Goal: Task Accomplishment & Management: Complete application form

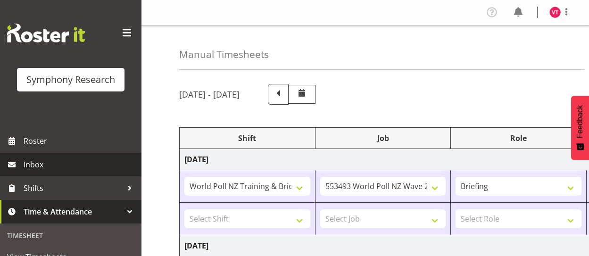
select select "39995"
select select "10527"
select select "48116"
select select "10242"
select select "47"
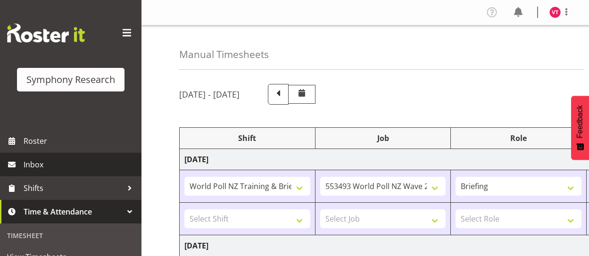
select select "41604"
select select "10527"
select select "47"
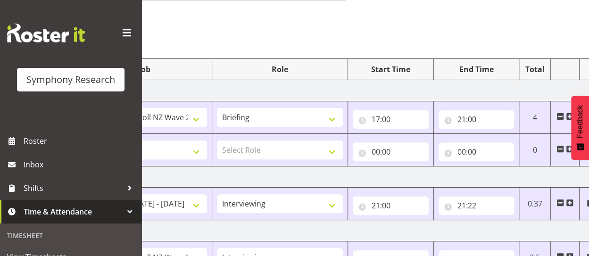
scroll to position [70, 0]
click at [385, 204] on input "21:00" at bounding box center [390, 204] width 76 height 19
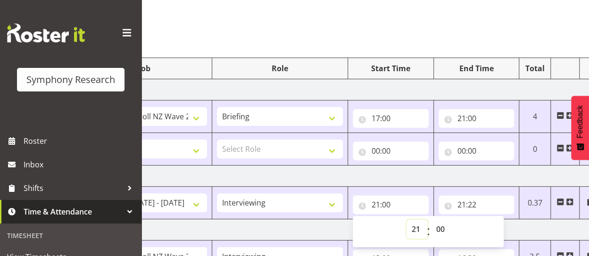
click at [413, 226] on select "00 01 02 03 04 05 06 07 08 09 10 11 12 13 14 15 16 17 18 19 20 21 22 23" at bounding box center [416, 229] width 21 height 19
select select "17"
click at [406, 220] on select "00 01 02 03 04 05 06 07 08 09 10 11 12 13 14 15 16 17 18 19 20 21 22 23" at bounding box center [416, 229] width 21 height 19
type input "17:00"
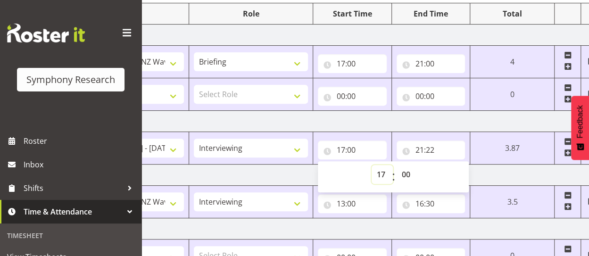
scroll to position [121, 0]
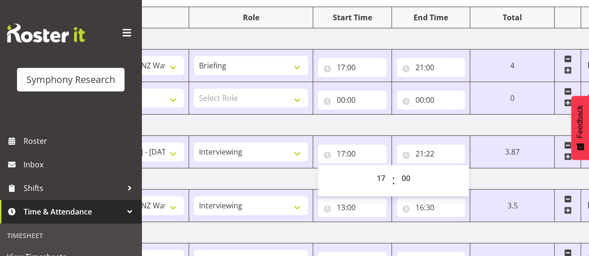
click at [272, 175] on td "[DATE]" at bounding box center [270, 178] width 659 height 21
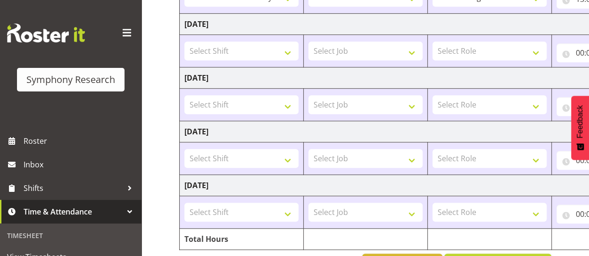
scroll to position [358, 0]
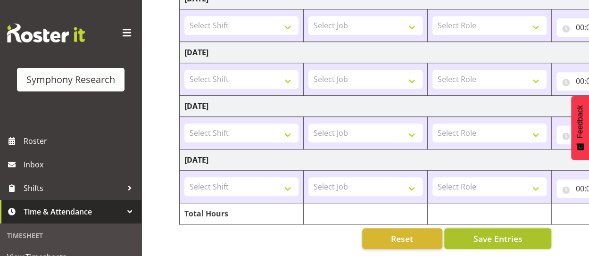
click at [498, 232] on span "Save Entries" at bounding box center [497, 238] width 49 height 12
type input "00:00"
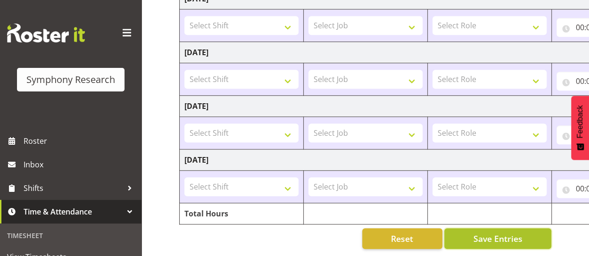
select select
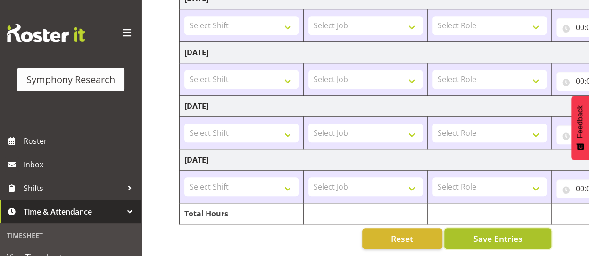
select select
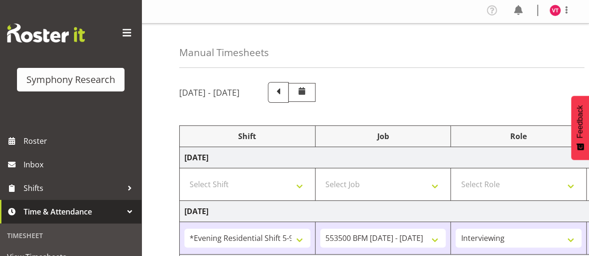
scroll to position [0, 0]
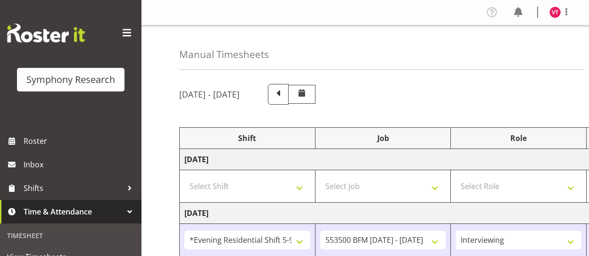
select select "48116"
select select "10242"
select select "47"
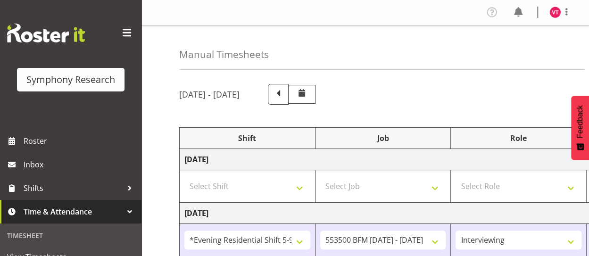
click at [113, 211] on span "Time & Attendance" at bounding box center [73, 212] width 99 height 14
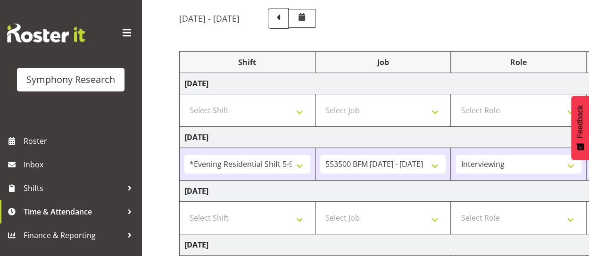
scroll to position [77, 0]
click at [296, 106] on select "Select Shift !!Weekend Residential (Roster IT Shift Label) *Business 9/10am ~ 4…" at bounding box center [247, 109] width 126 height 19
select select "41604"
click at [184, 100] on select "Select Shift !!Weekend Residential (Roster IT Shift Label) *Business 9/10am ~ 4…" at bounding box center [247, 109] width 126 height 19
click at [420, 107] on select "Select Job 550060 IF Admin 553492 World Poll Aus Wave 2 Main 2025 553493 World …" at bounding box center [383, 109] width 126 height 19
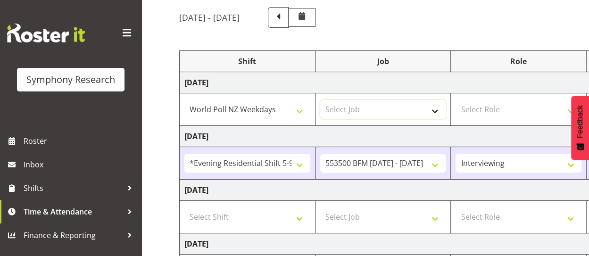
select select "10527"
click at [320, 100] on select "Select Job 550060 IF Admin 553492 World Poll Aus Wave 2 Main 2025 553493 World …" at bounding box center [383, 109] width 126 height 19
click at [508, 108] on select "Select Role Briefing Interviewing" at bounding box center [518, 109] width 126 height 19
select select "297"
click at [455, 100] on select "Select Role Briefing Interviewing" at bounding box center [518, 109] width 126 height 19
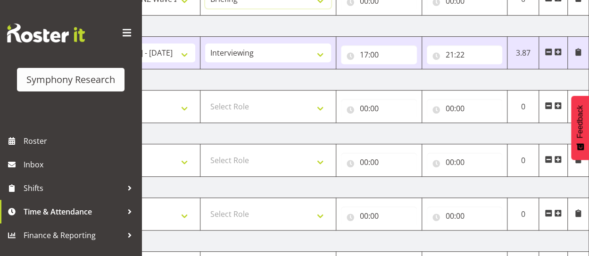
scroll to position [0, 0]
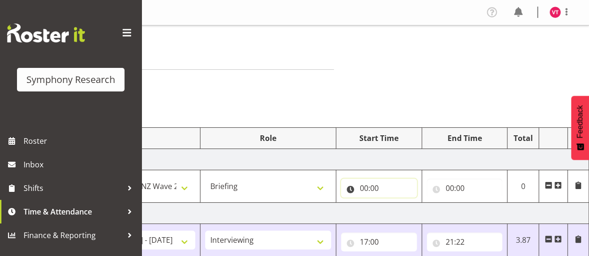
click at [383, 187] on input "00:00" at bounding box center [379, 188] width 76 height 19
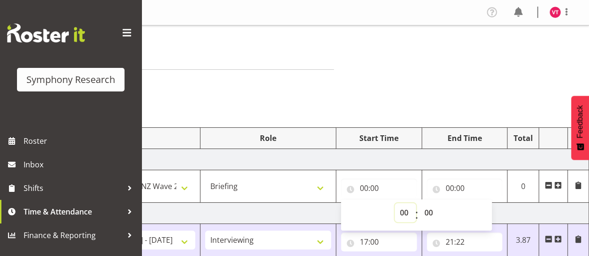
click at [401, 212] on select "00 01 02 03 04 05 06 07 08 09 10 11 12 13 14 15 16 17 18 19 20 21 22 23" at bounding box center [404, 212] width 21 height 19
select select "17"
click at [394, 203] on select "00 01 02 03 04 05 06 07 08 09 10 11 12 13 14 15 16 17 18 19 20 21 22 23" at bounding box center [404, 212] width 21 height 19
type input "17:00"
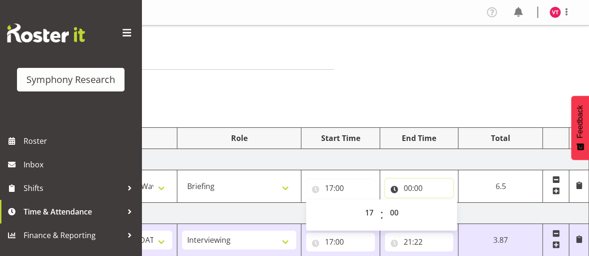
click at [418, 187] on input "00:00" at bounding box center [419, 188] width 69 height 19
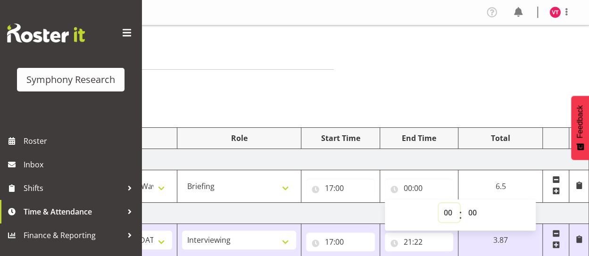
click at [447, 211] on select "00 01 02 03 04 05 06 07 08 09 10 11 12 13 14 15 16 17 18 19 20 21 22 23" at bounding box center [448, 212] width 21 height 19
select select "21"
click at [459, 203] on select "00 01 02 03 04 05 06 07 08 09 10 11 12 13 14 15 16 17 18 19 20 21 22 23" at bounding box center [448, 212] width 21 height 19
type input "21:00"
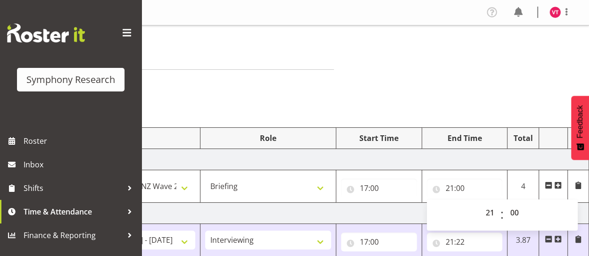
click at [386, 213] on td "[DATE]" at bounding box center [258, 213] width 659 height 21
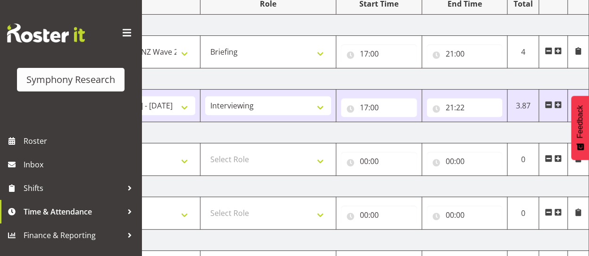
scroll to position [135, 0]
click at [368, 158] on input "00:00" at bounding box center [379, 160] width 76 height 19
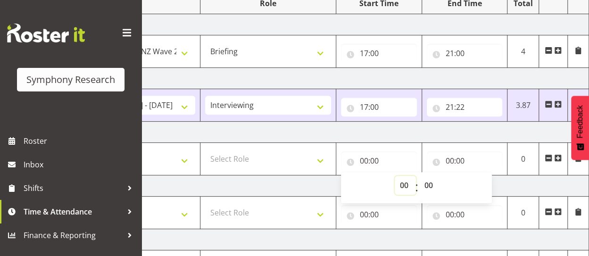
click at [403, 183] on select "00 01 02 03 04 05 06 07 08 09 10 11 12 13 14 15 16 17 18 19 20 21 22 23" at bounding box center [404, 185] width 21 height 19
select select "13"
click at [394, 176] on select "00 01 02 03 04 05 06 07 08 09 10 11 12 13 14 15 16 17 18 19 20 21 22 23" at bounding box center [404, 185] width 21 height 19
type input "13:00"
click at [455, 160] on input "00:00" at bounding box center [464, 160] width 76 height 19
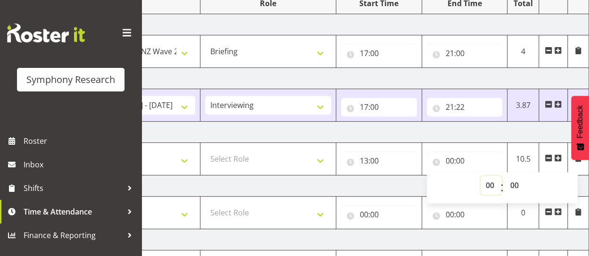
click at [487, 180] on select "00 01 02 03 04 05 06 07 08 09 10 11 12 13 14 15 16 17 18 19 20 21 22 23" at bounding box center [490, 185] width 21 height 19
select select "16"
click at [480, 176] on select "00 01 02 03 04 05 06 07 08 09 10 11 12 13 14 15 16 17 18 19 20 21 22 23" at bounding box center [490, 185] width 21 height 19
type input "16:00"
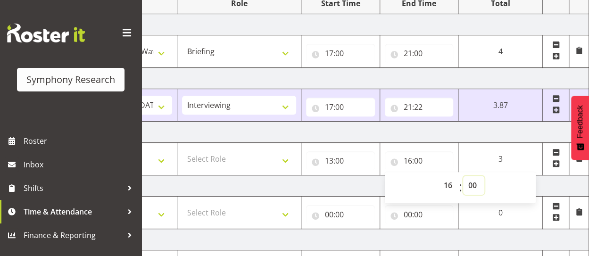
click at [473, 182] on select "00 01 02 03 04 05 06 07 08 09 10 11 12 13 14 15 16 17 18 19 20 21 22 23 24 25 2…" at bounding box center [473, 185] width 21 height 19
select select "30"
click at [463, 176] on select "00 01 02 03 04 05 06 07 08 09 10 11 12 13 14 15 16 17 18 19 20 21 22 23 24 25 2…" at bounding box center [473, 185] width 21 height 19
type input "16:30"
click at [334, 184] on td "[DATE]" at bounding box center [258, 185] width 659 height 21
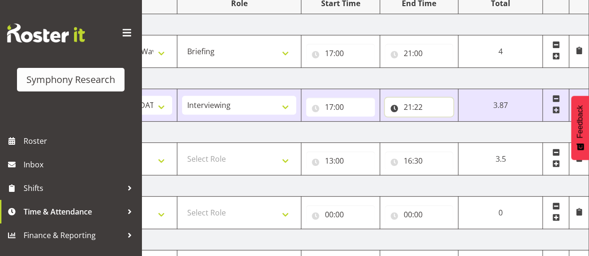
click at [417, 106] on input "21:22" at bounding box center [419, 107] width 69 height 19
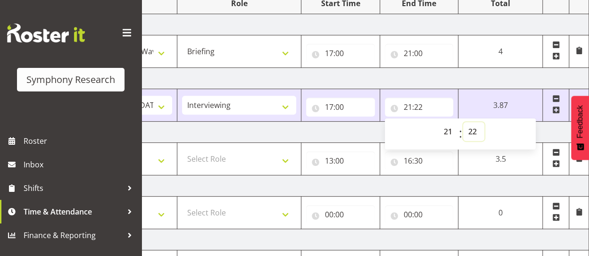
click at [471, 131] on select "00 01 02 03 04 05 06 07 08 09 10 11 12 13 14 15 16 17 18 19 20 21 22 23 24 25 2…" at bounding box center [473, 131] width 21 height 19
select select "30"
click at [484, 122] on select "00 01 02 03 04 05 06 07 08 09 10 11 12 13 14 15 16 17 18 19 20 21 22 23 24 25 2…" at bounding box center [473, 131] width 21 height 19
type input "21:30"
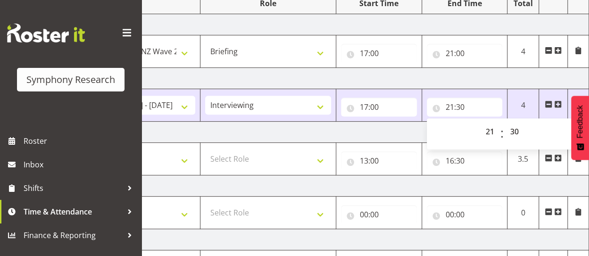
click at [421, 123] on td "[DATE]" at bounding box center [258, 132] width 659 height 21
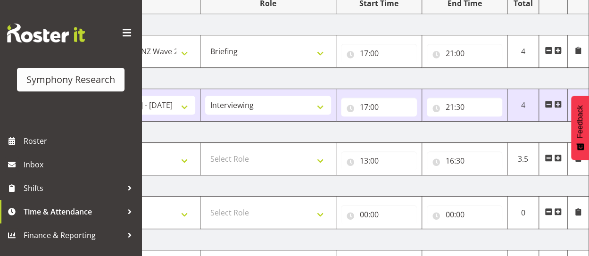
click at [414, 126] on td "[DATE]" at bounding box center [258, 132] width 659 height 21
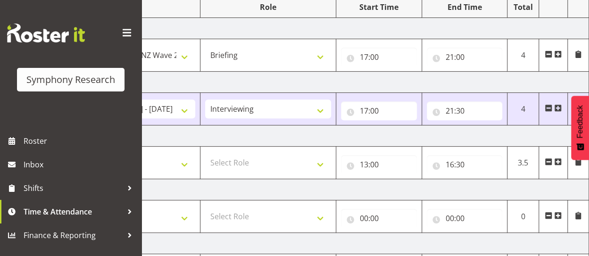
scroll to position [128, 0]
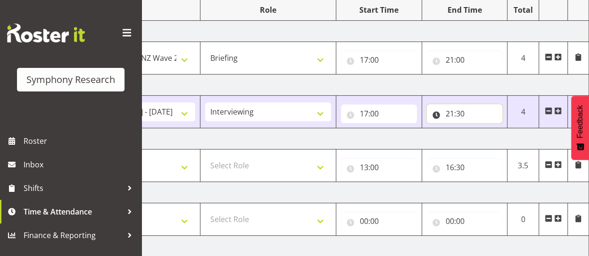
click at [461, 115] on input "21:30" at bounding box center [464, 113] width 76 height 19
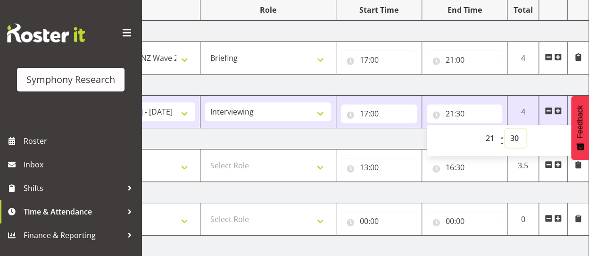
click at [511, 139] on select "00 01 02 03 04 05 06 07 08 09 10 11 12 13 14 15 16 17 18 19 20 21 22 23 24 25 2…" at bounding box center [515, 138] width 21 height 19
select select "0"
click at [505, 129] on select "00 01 02 03 04 05 06 07 08 09 10 11 12 13 14 15 16 17 18 19 20 21 22 23 24 25 2…" at bounding box center [515, 138] width 21 height 19
type input "21:00"
click at [397, 135] on td "[DATE]" at bounding box center [258, 138] width 659 height 21
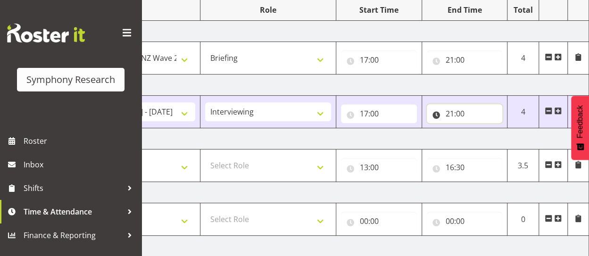
click at [466, 112] on input "21:00" at bounding box center [464, 113] width 76 height 19
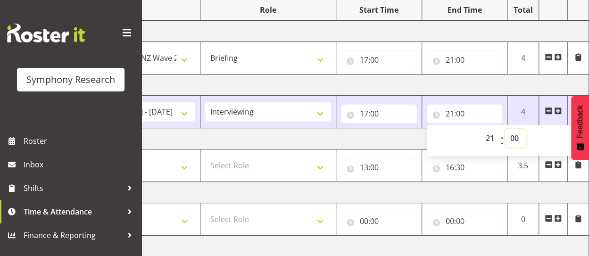
click at [515, 139] on select "00 01 02 03 04 05 06 07 08 09 10 11 12 13 14 15 16 17 18 19 20 21 22 23 24 25 2…" at bounding box center [515, 138] width 21 height 19
select select "30"
click at [505, 129] on select "00 01 02 03 04 05 06 07 08 09 10 11 12 13 14 15 16 17 18 19 20 21 22 23 24 25 2…" at bounding box center [515, 138] width 21 height 19
type input "21:30"
click at [399, 142] on td "[DATE]" at bounding box center [258, 138] width 659 height 21
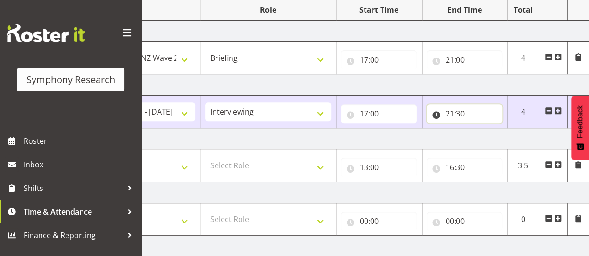
click at [465, 110] on input "21:30" at bounding box center [464, 113] width 76 height 19
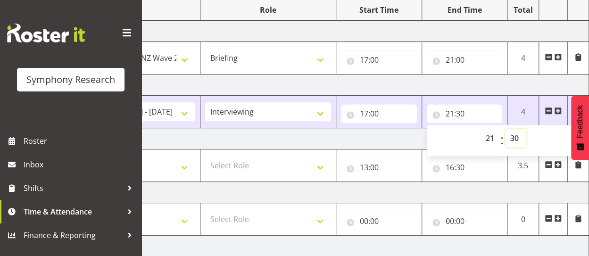
click at [513, 138] on select "00 01 02 03 04 05 06 07 08 09 10 11 12 13 14 15 16 17 18 19 20 21 22 23 24 25 2…" at bounding box center [515, 138] width 21 height 19
select select "22"
click at [505, 129] on select "00 01 02 03 04 05 06 07 08 09 10 11 12 13 14 15 16 17 18 19 20 21 22 23 24 25 2…" at bounding box center [515, 138] width 21 height 19
type input "21:22"
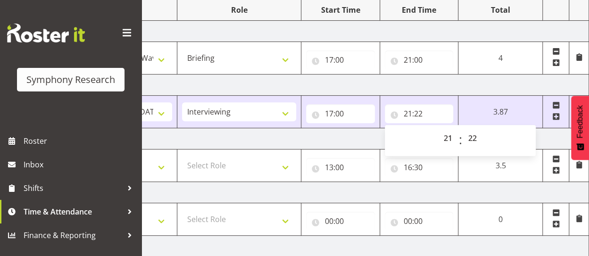
click at [351, 137] on td "[DATE]" at bounding box center [258, 138] width 659 height 21
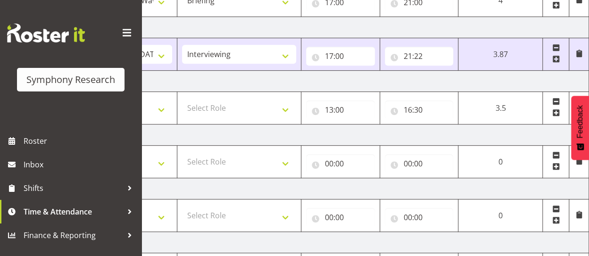
scroll to position [175, 0]
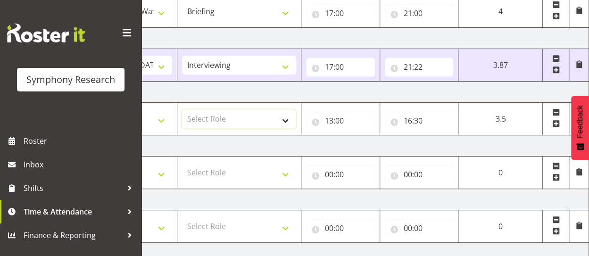
click at [249, 119] on select "Select Role Briefing Interviewing" at bounding box center [239, 118] width 114 height 19
select select "47"
click at [182, 109] on select "Select Role Briefing Interviewing" at bounding box center [239, 118] width 114 height 19
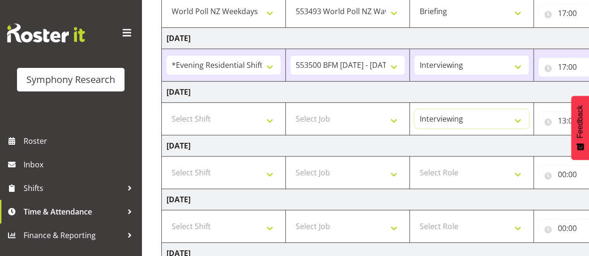
scroll to position [175, 0]
click at [370, 115] on select "Select Job 550060 IF Admin 553492 World Poll Aus Wave 2 Main 2025 553493 World …" at bounding box center [347, 118] width 114 height 19
select select "10527"
click at [290, 109] on select "Select Job 550060 IF Admin 553492 World Poll Aus Wave 2 Main 2025 553493 World …" at bounding box center [347, 118] width 114 height 19
click at [245, 116] on select "Select Shift !!Weekend Residential (Roster IT Shift Label) *Business 9/10am ~ 4…" at bounding box center [223, 118] width 114 height 19
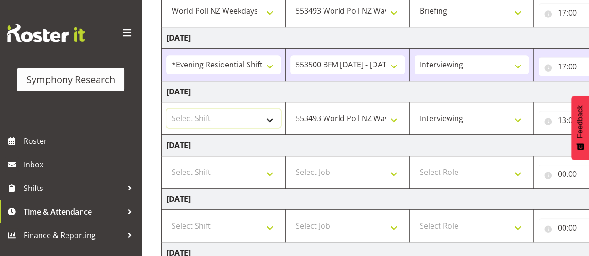
select select "41604"
click at [166, 109] on select "Select Shift !!Weekend Residential (Roster IT Shift Label) *Business 9/10am ~ 4…" at bounding box center [223, 118] width 114 height 19
click at [299, 139] on td "[DATE]" at bounding box center [491, 145] width 659 height 21
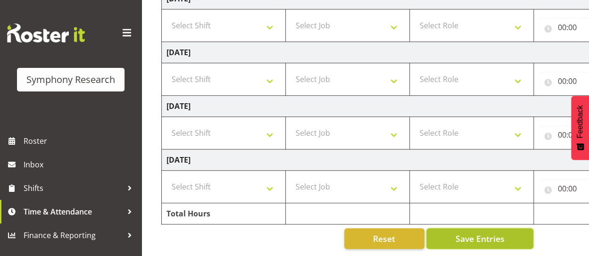
click at [491, 237] on button "Save Entries" at bounding box center [479, 238] width 107 height 21
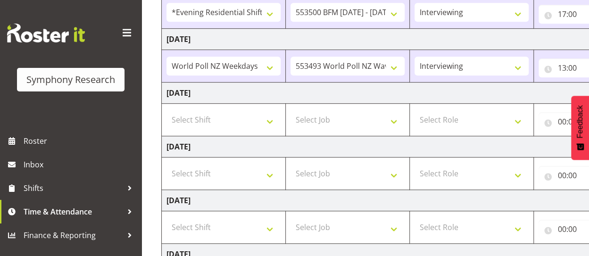
scroll to position [276, 0]
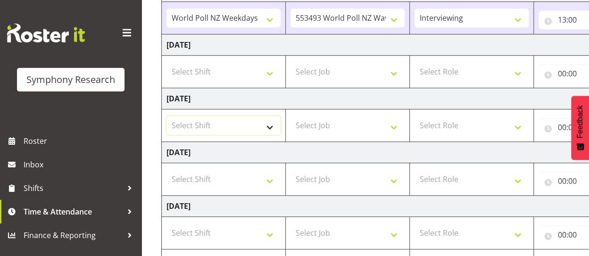
click at [264, 124] on select "Select Shift !!Weekend Residential (Roster IT Shift Label) *Business 9/10am ~ 4…" at bounding box center [223, 125] width 114 height 19
click at [558, 150] on td "[DATE]" at bounding box center [491, 152] width 659 height 21
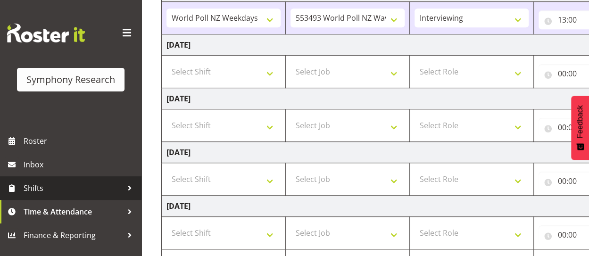
click at [115, 187] on span "Shifts" at bounding box center [73, 188] width 99 height 14
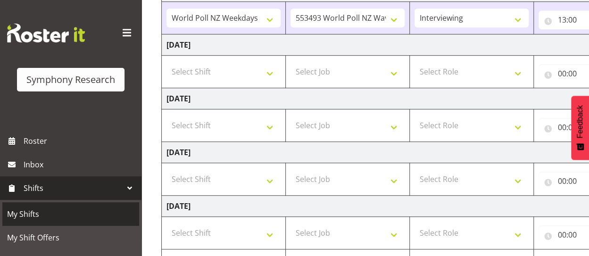
click at [91, 216] on span "My Shifts" at bounding box center [70, 214] width 127 height 14
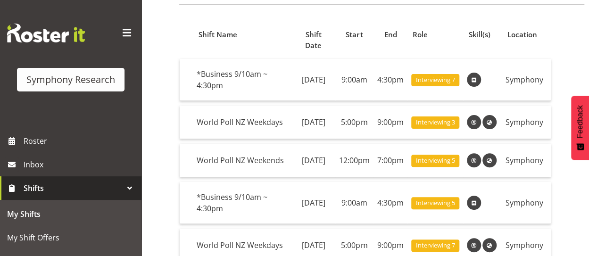
scroll to position [71, 0]
